Goal: Navigation & Orientation: Understand site structure

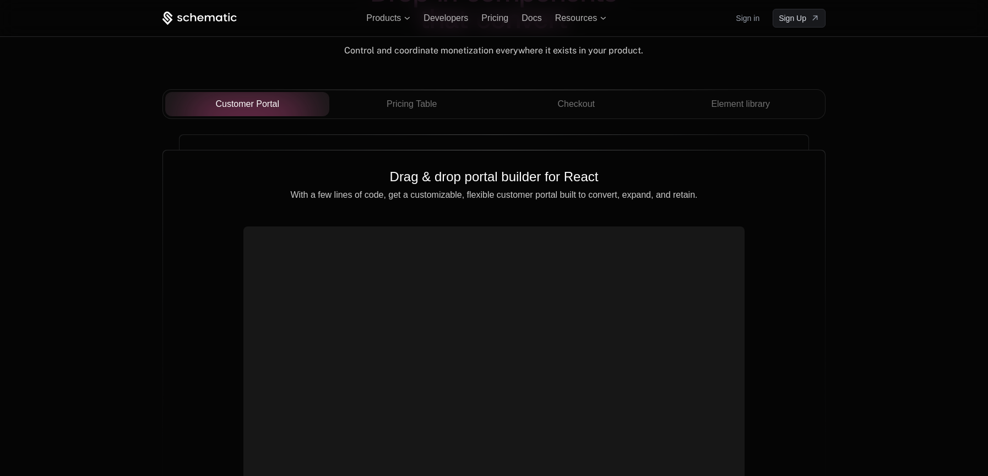
scroll to position [3202, 0]
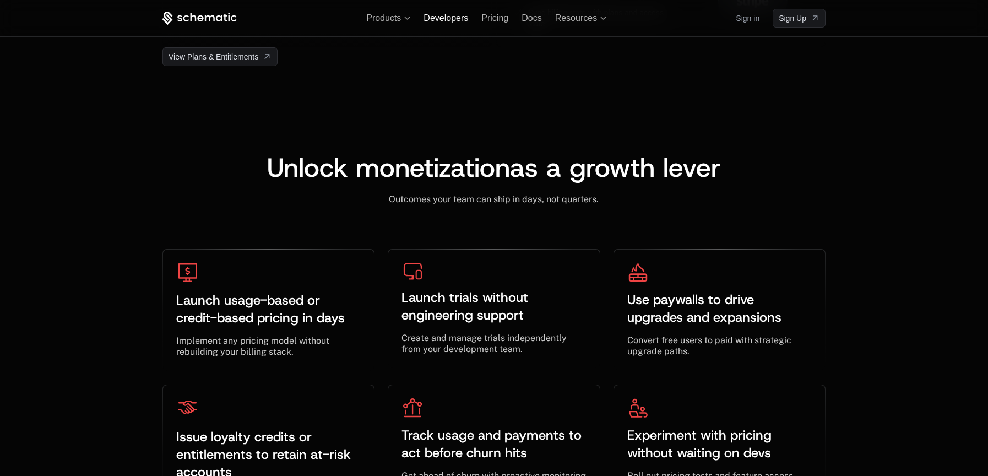
click at [454, 17] on span "Developers" at bounding box center [445, 17] width 45 height 9
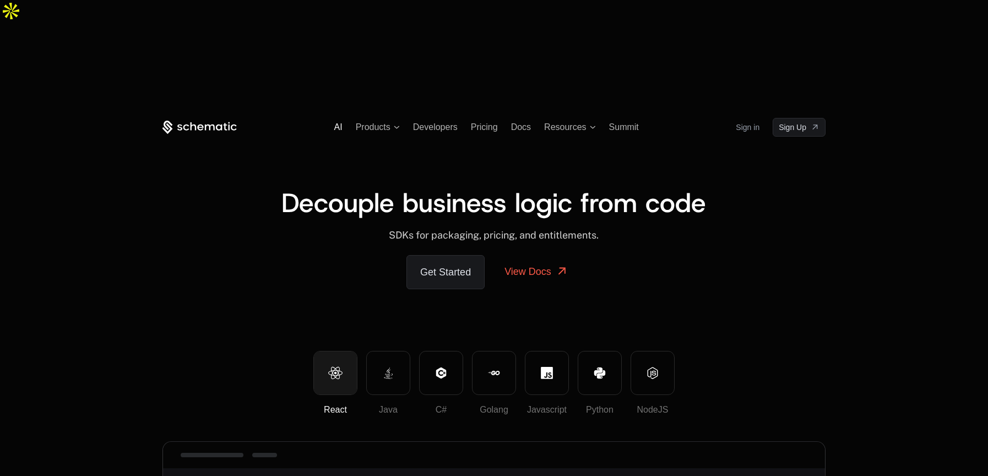
click at [338, 122] on span "AI" at bounding box center [338, 126] width 8 height 9
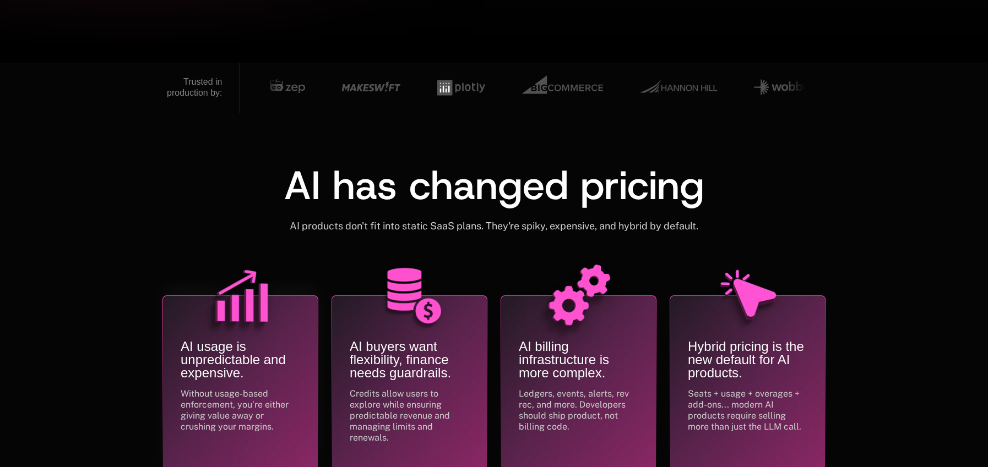
scroll to position [457, 0]
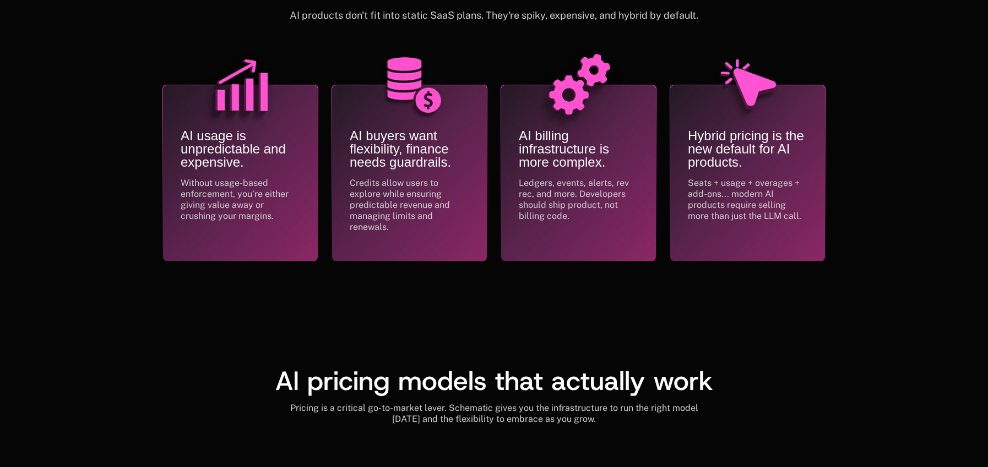
scroll to position [882, 0]
